Goal: Share content

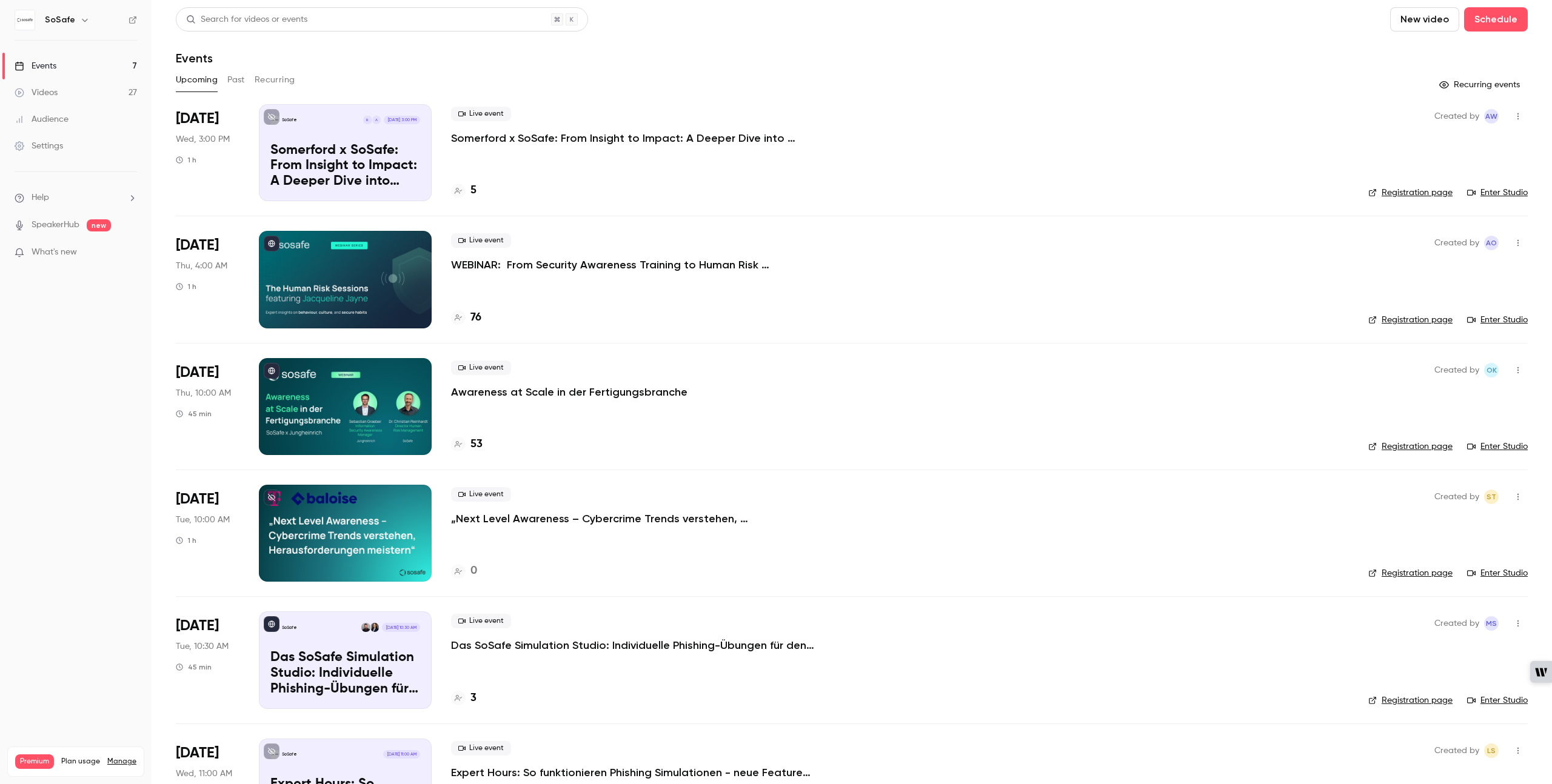
click at [639, 267] on p "WEBINAR: From Security Awareness Training to Human Risk Management" at bounding box center [633, 264] width 364 height 14
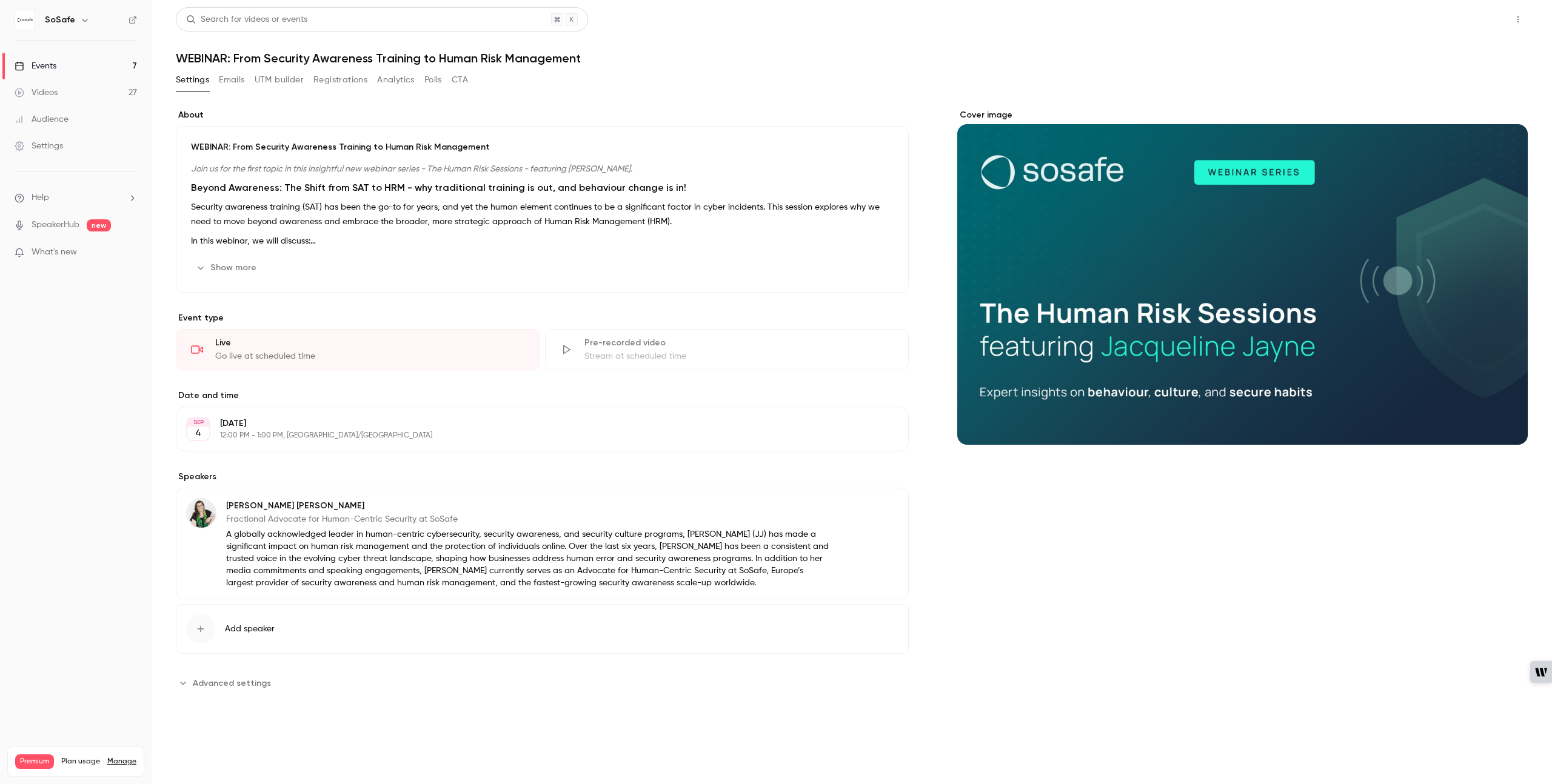
click at [1466, 9] on button "Share" at bounding box center [1475, 20] width 48 height 25
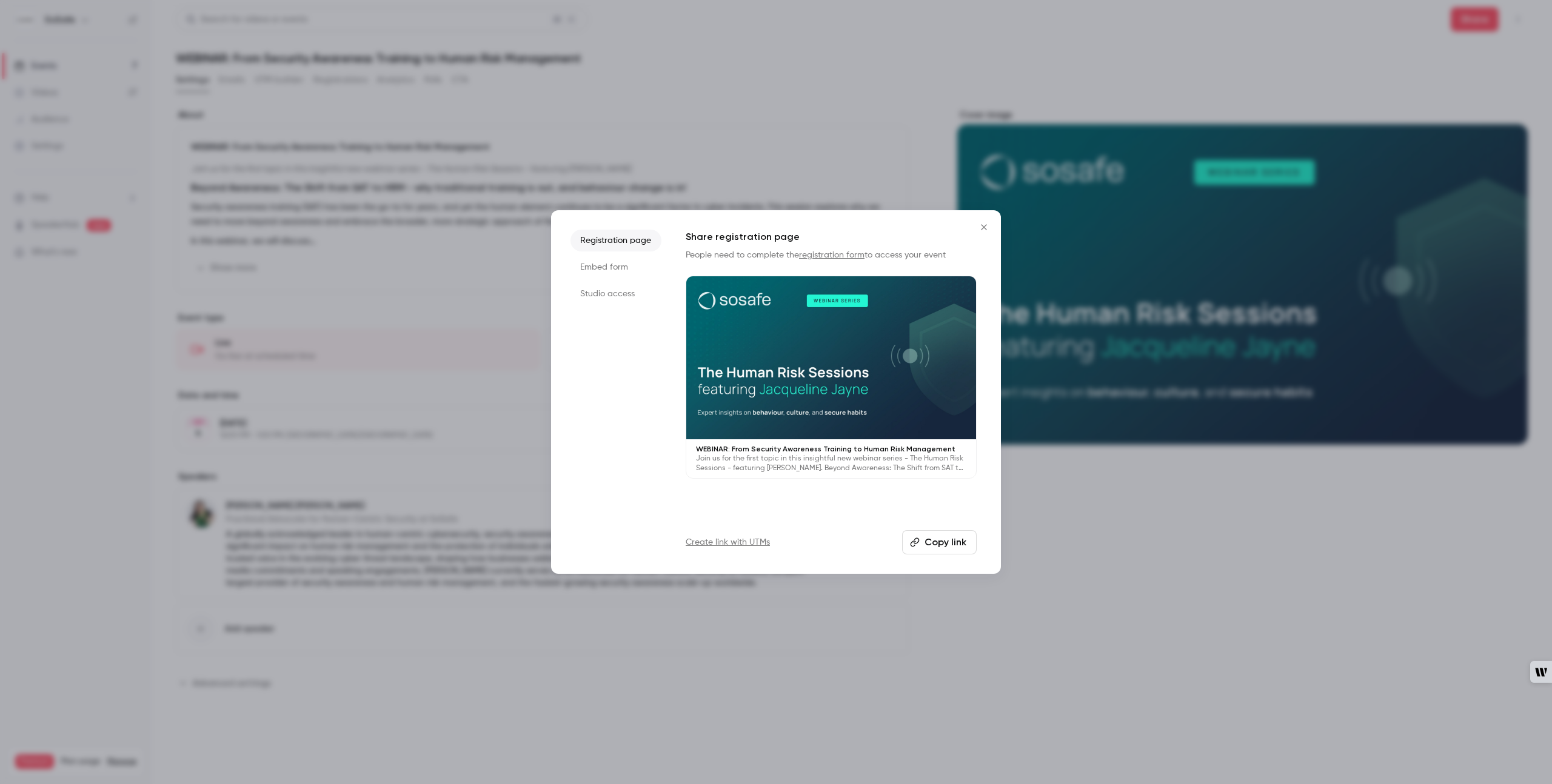
click at [960, 535] on button "Copy link" at bounding box center [939, 542] width 74 height 25
drag, startPoint x: 1150, startPoint y: 630, endPoint x: 1151, endPoint y: 615, distance: 15.0
click at [1150, 628] on div at bounding box center [776, 392] width 1552 height 784
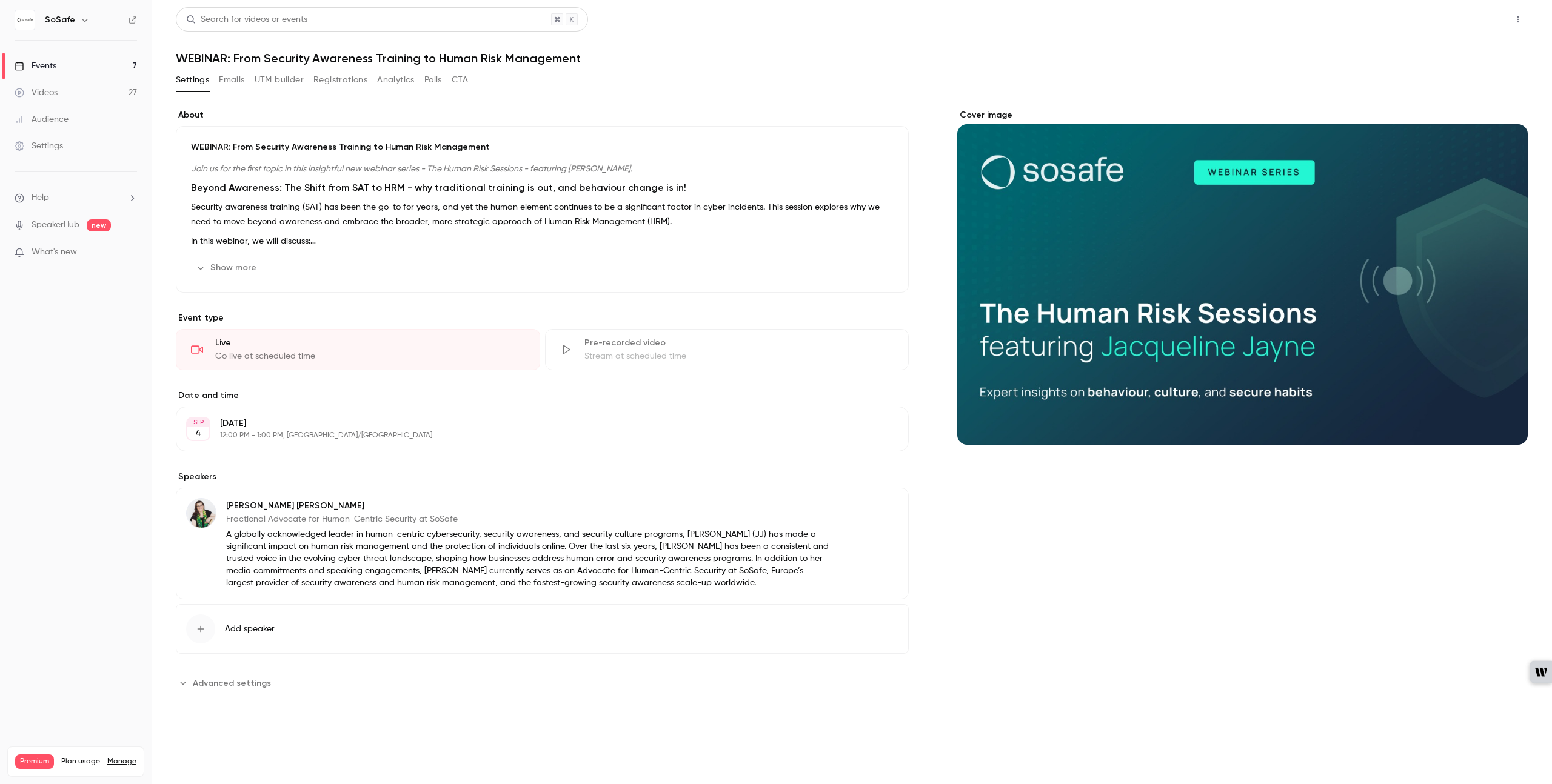
click at [1474, 25] on button "Share" at bounding box center [1475, 20] width 48 height 25
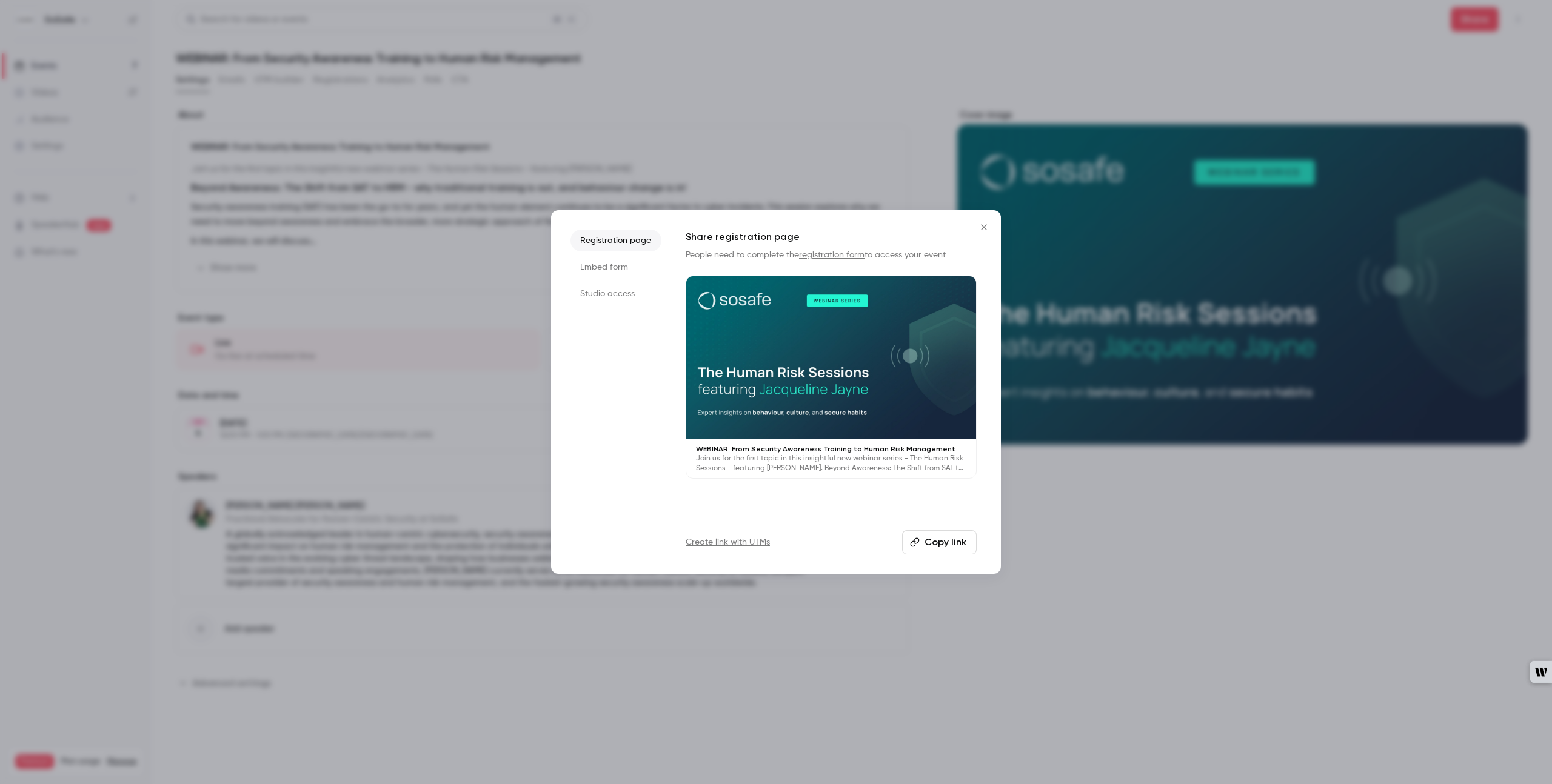
click at [925, 546] on button "Copy link" at bounding box center [939, 542] width 74 height 25
